Goal: Transaction & Acquisition: Book appointment/travel/reservation

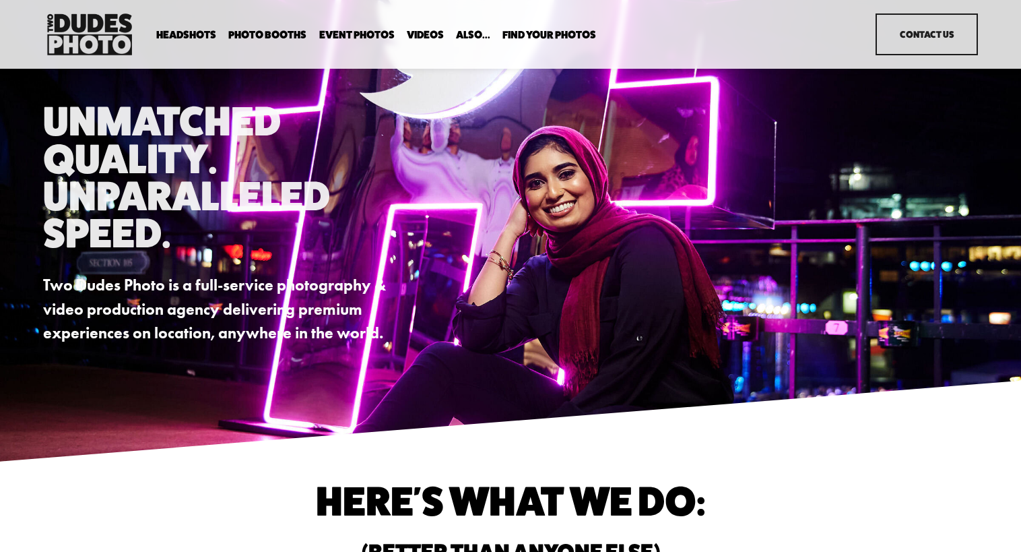
click at [0, 0] on span "Party Booth" at bounding box center [0, 0] width 0 height 0
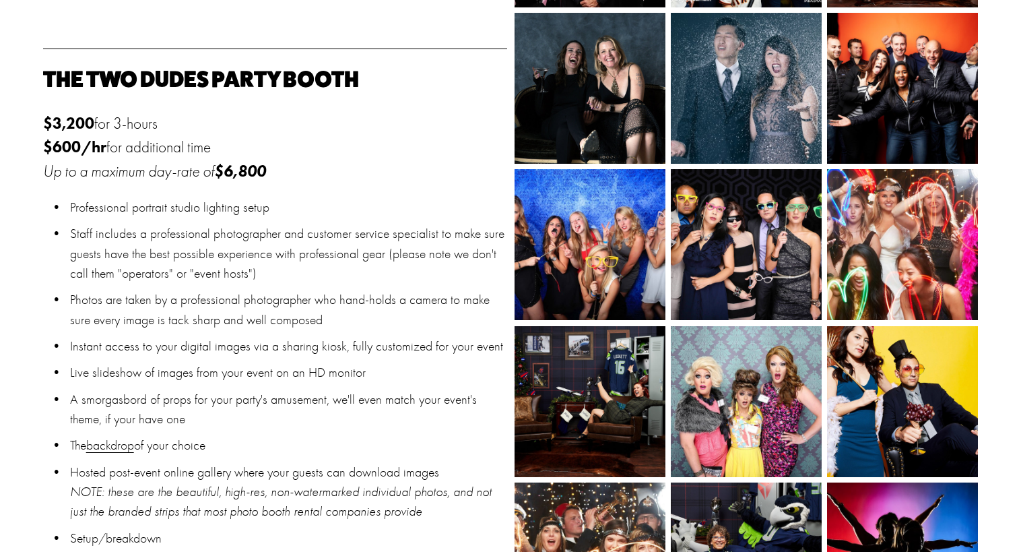
scroll to position [893, 0]
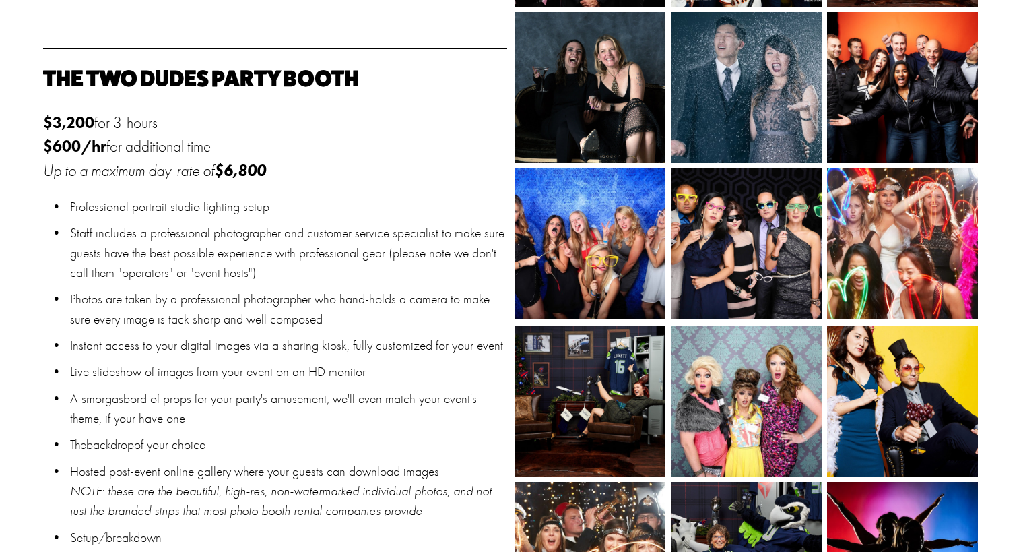
drag, startPoint x: 230, startPoint y: 145, endPoint x: 44, endPoint y: 118, distance: 187.2
click at [44, 118] on p "$3,200 for 3-hours $600/hr for additional time Up to a maximum day-rate of $6,8…" at bounding box center [275, 147] width 464 height 73
copy p "$3,200 for 3-hours $600/hr for additional time"
